Goal: Transaction & Acquisition: Purchase product/service

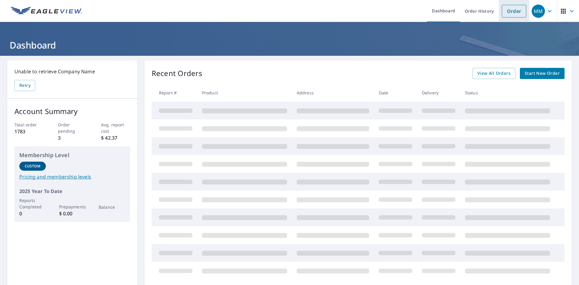
click at [510, 14] on link "Order" at bounding box center [514, 11] width 24 height 13
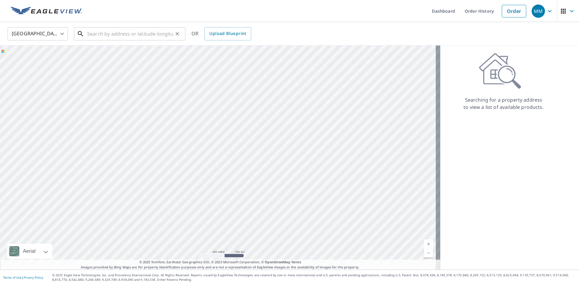
click at [89, 33] on input "text" at bounding box center [130, 33] width 86 height 17
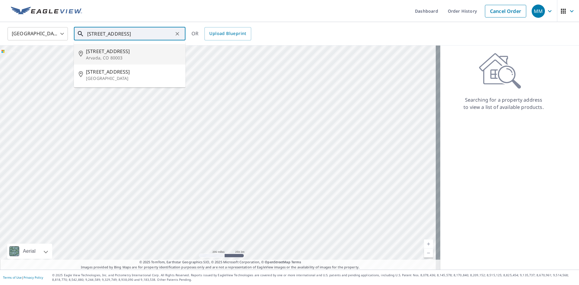
click at [92, 57] on p "Arvada, CO 80003" at bounding box center [133, 58] width 95 height 6
type input "[STREET_ADDRESS]"
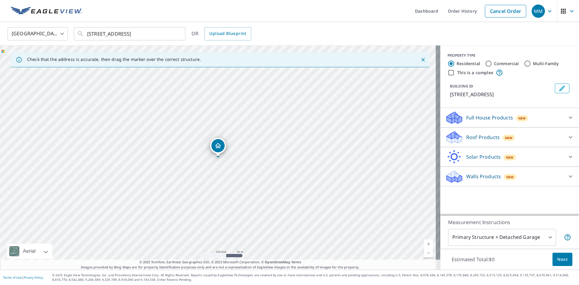
click at [569, 137] on icon at bounding box center [571, 137] width 4 height 2
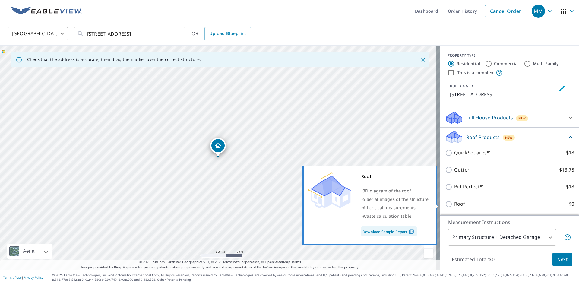
click at [445, 203] on input "Roof $0" at bounding box center [449, 204] width 9 height 7
checkbox input "true"
type input "3"
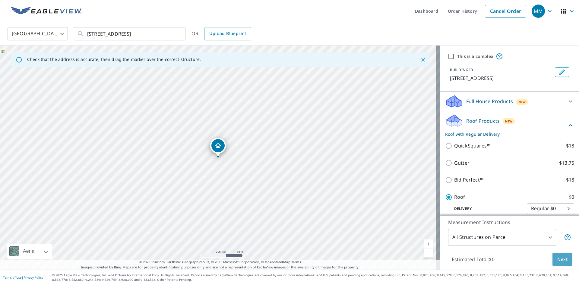
click at [558, 260] on span "Next" at bounding box center [563, 260] width 10 height 8
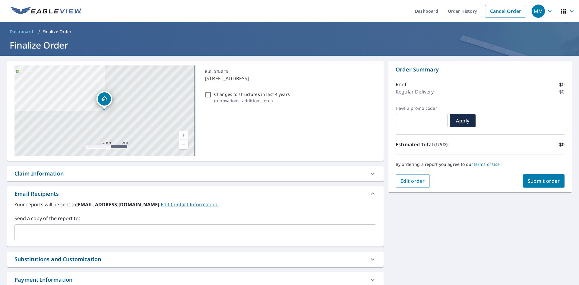
click at [528, 181] on span "Submit order" at bounding box center [544, 181] width 32 height 7
checkbox input "true"
